Goal: Browse casually: Explore the website without a specific task or goal

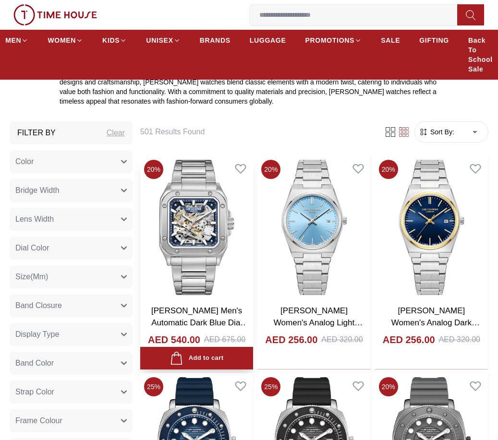
scroll to position [336, 0]
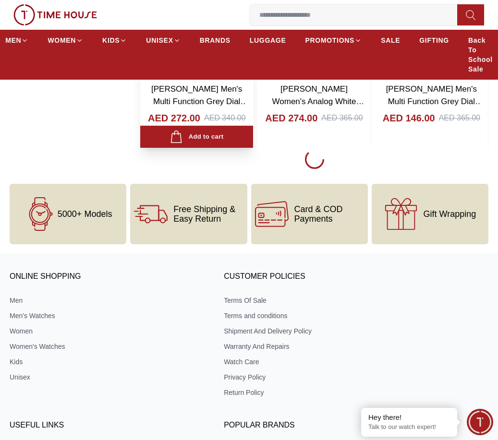
scroll to position [4753, 0]
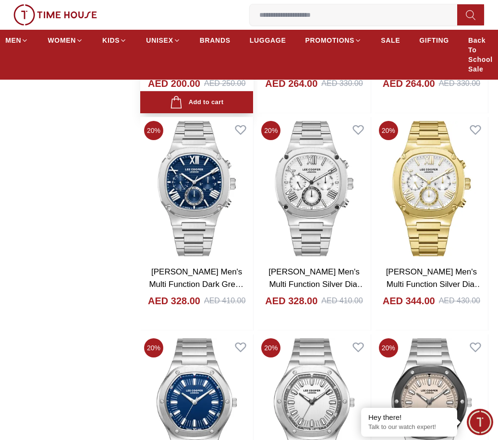
scroll to position [5809, 0]
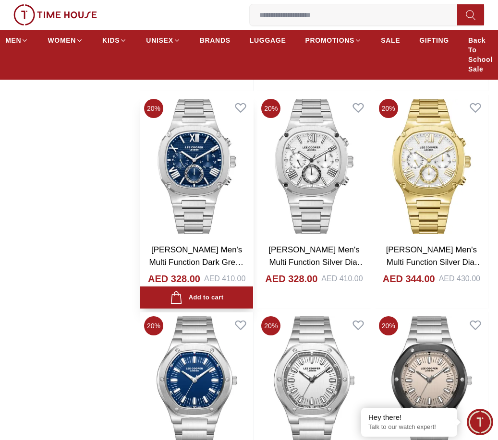
click at [196, 170] on img at bounding box center [196, 166] width 113 height 143
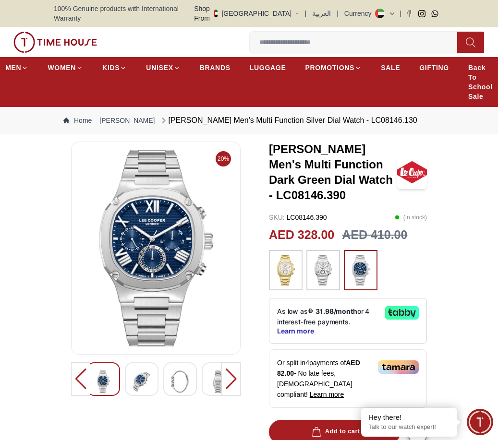
click at [145, 372] on img at bounding box center [141, 382] width 17 height 22
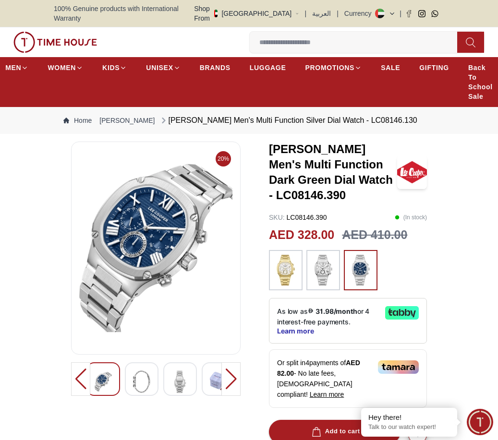
click at [151, 371] on div at bounding box center [142, 379] width 34 height 34
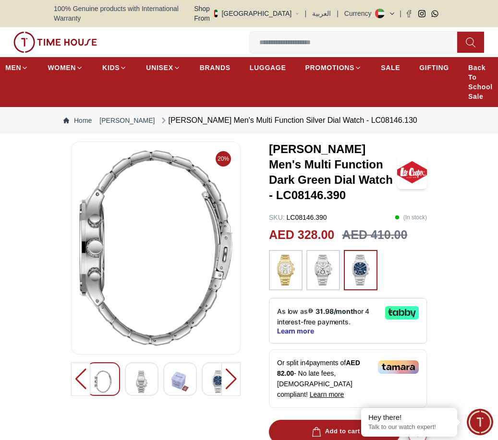
click at [178, 371] on img at bounding box center [179, 382] width 17 height 22
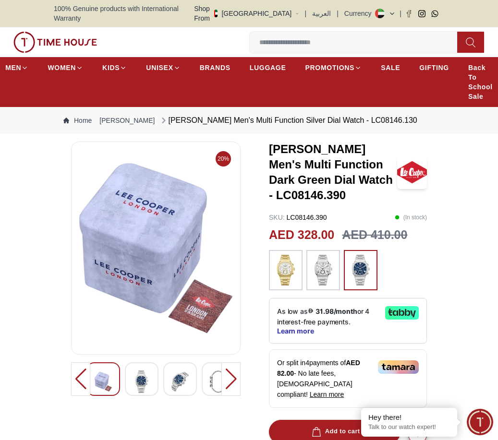
click at [211, 371] on img at bounding box center [218, 382] width 17 height 22
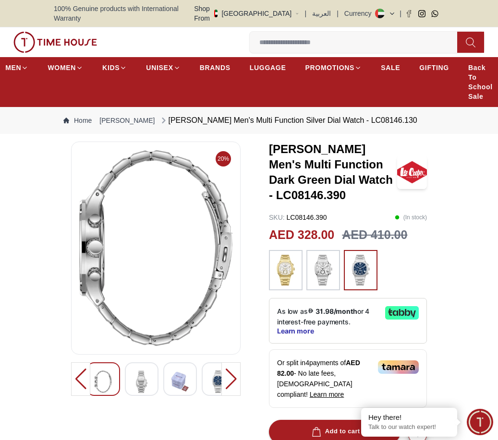
click at [144, 372] on img at bounding box center [141, 382] width 17 height 22
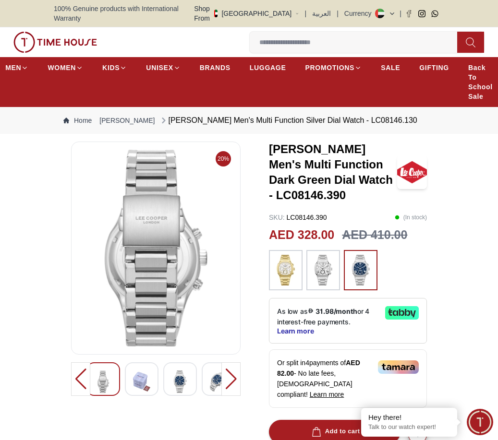
click at [142, 374] on img at bounding box center [141, 382] width 17 height 22
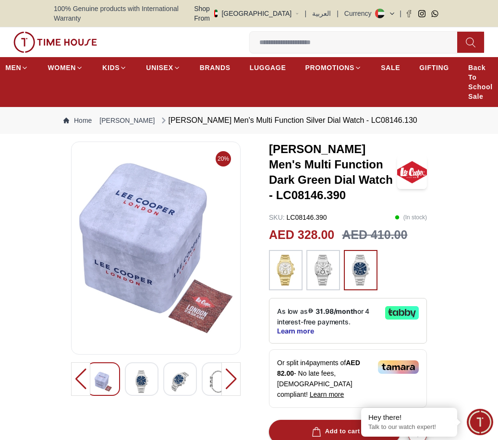
click at [147, 374] on img at bounding box center [141, 382] width 17 height 22
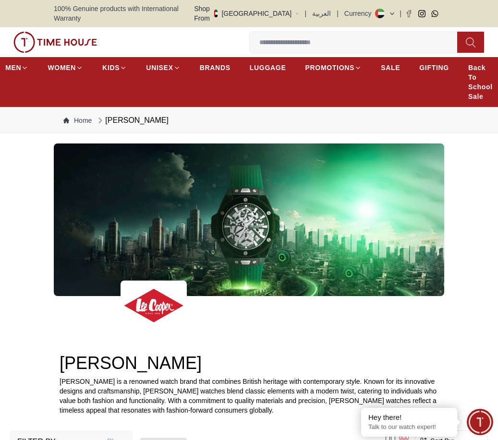
scroll to position [1241, 0]
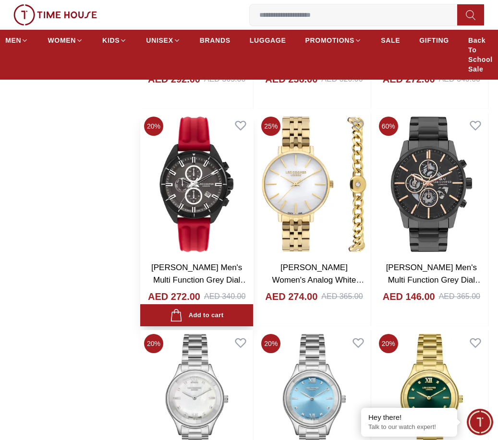
scroll to position [4458, 0]
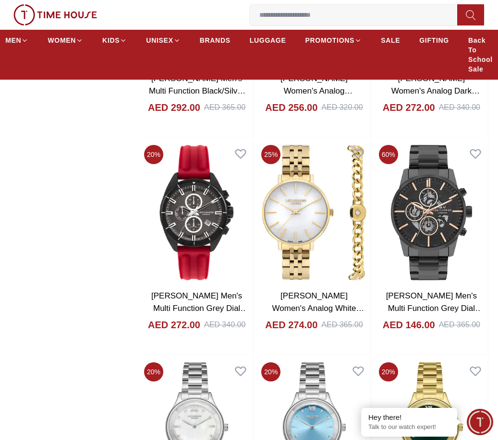
scroll to position [4753, 0]
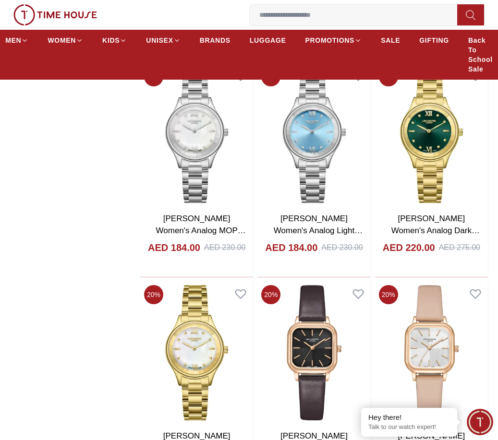
scroll to position [1680, 0]
